Goal: Transaction & Acquisition: Purchase product/service

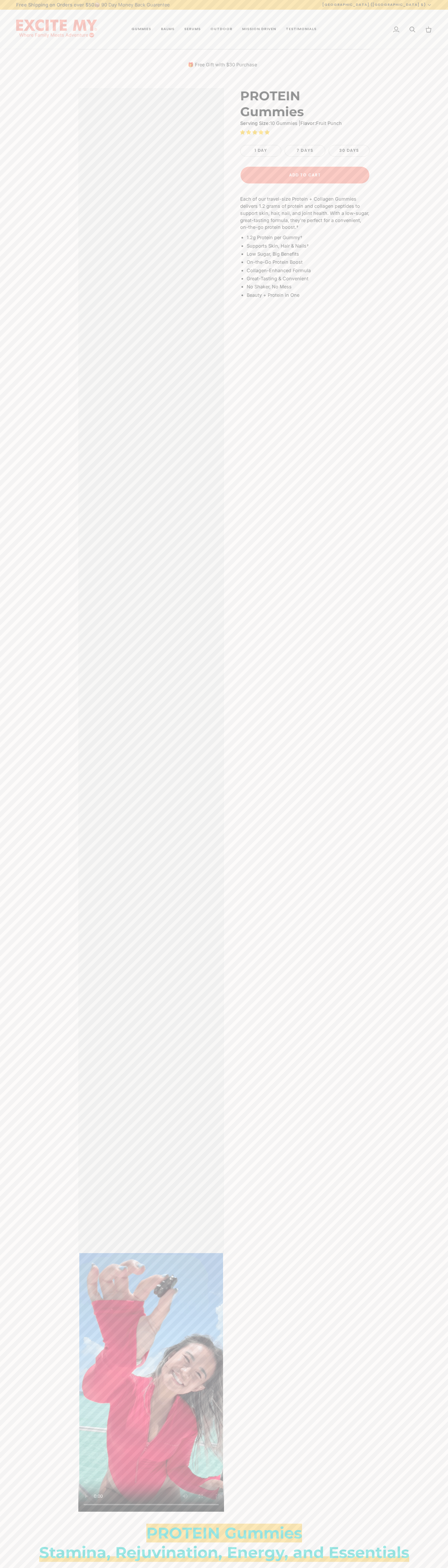
click at [250, 130] on span "4.96 stars" at bounding box center [250, 132] width 6 height 4
